Goal: Task Accomplishment & Management: Check status

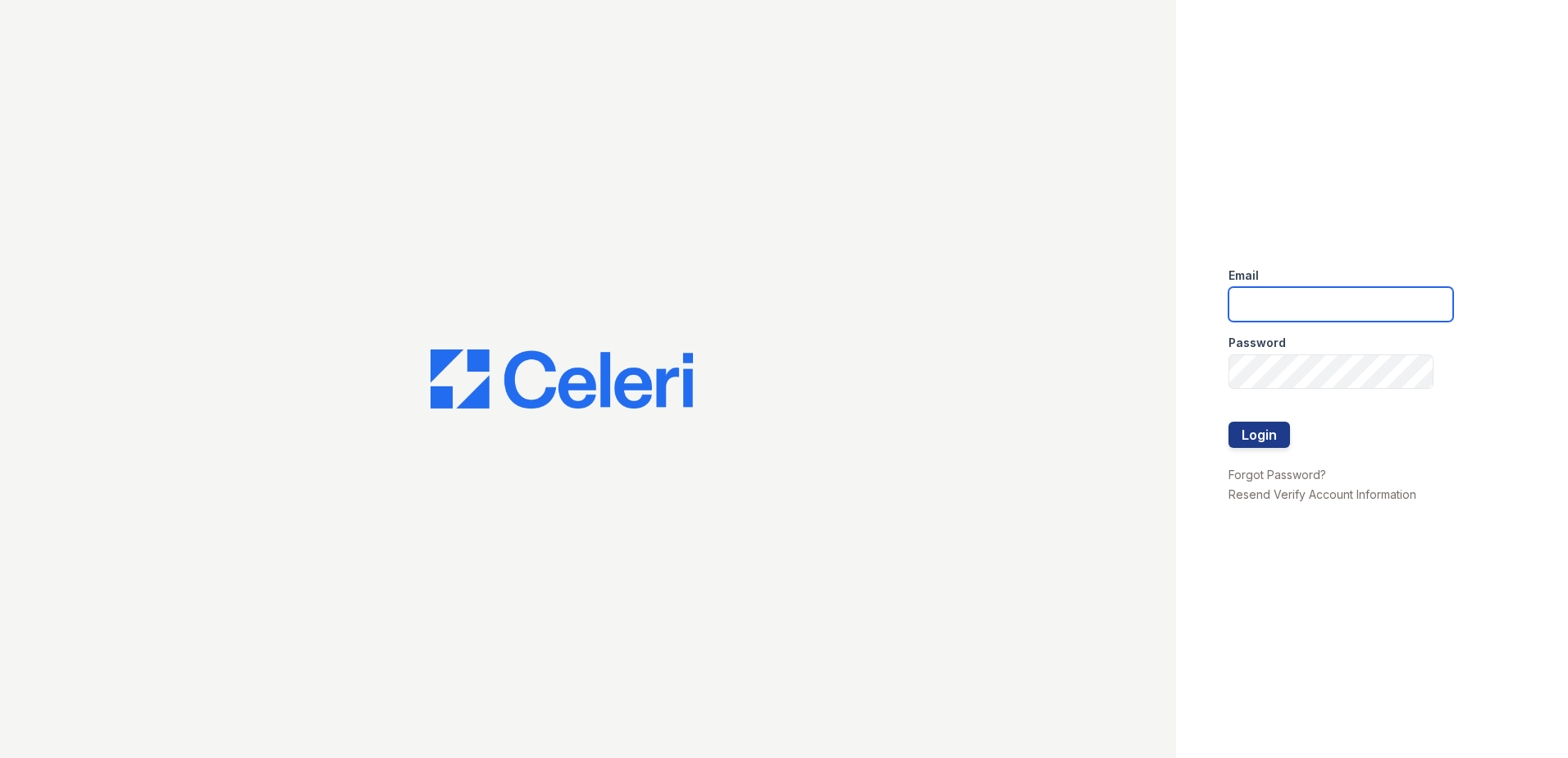
click at [1315, 288] on input "email" at bounding box center [1340, 304] width 224 height 35
type input "lawilliams@trinity-pm.com"
click at [1265, 433] on button "Login" at bounding box center [1259, 434] width 62 height 26
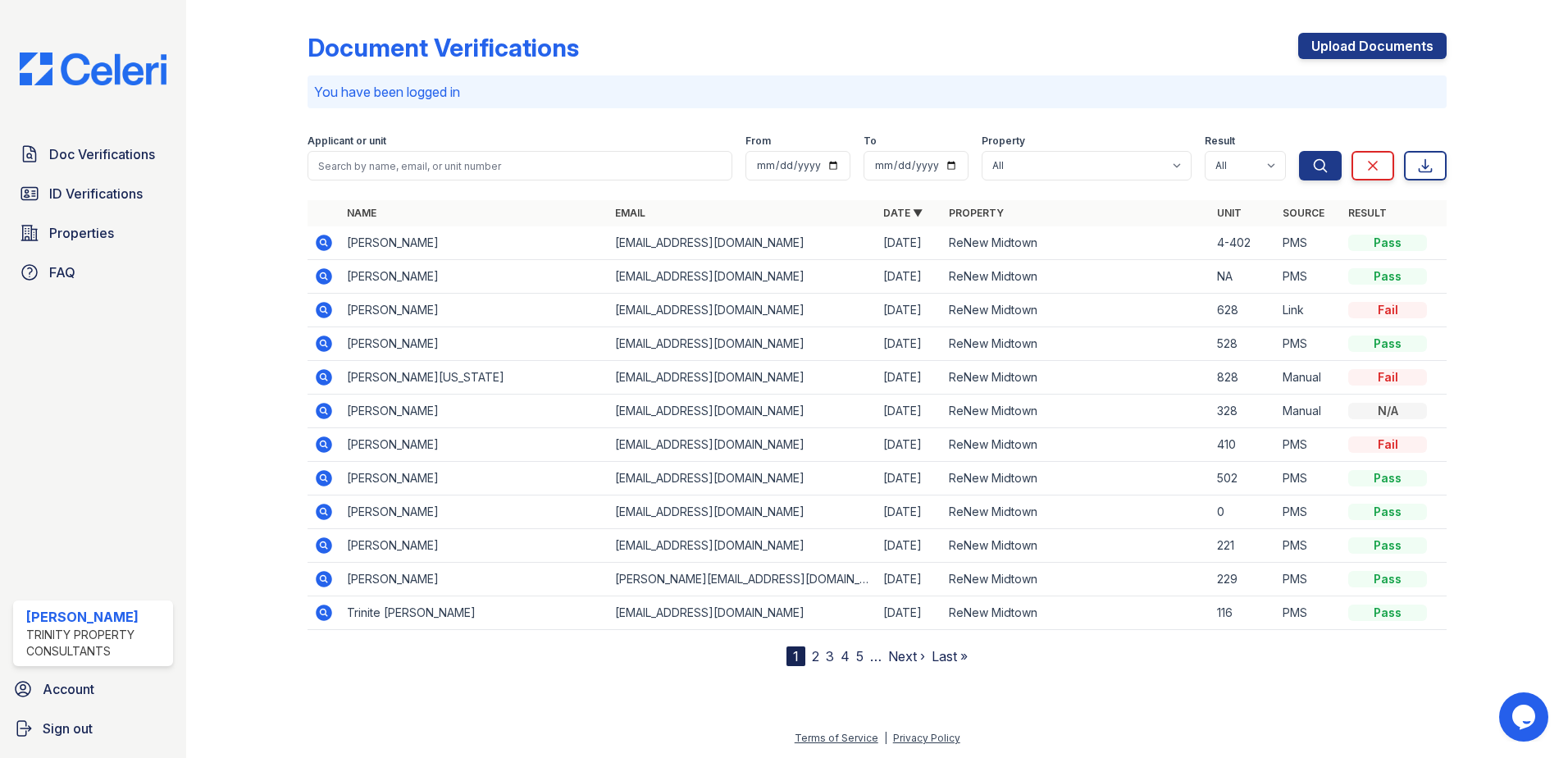
click at [323, 446] on icon at bounding box center [324, 444] width 20 height 20
